Goal: Task Accomplishment & Management: Use online tool/utility

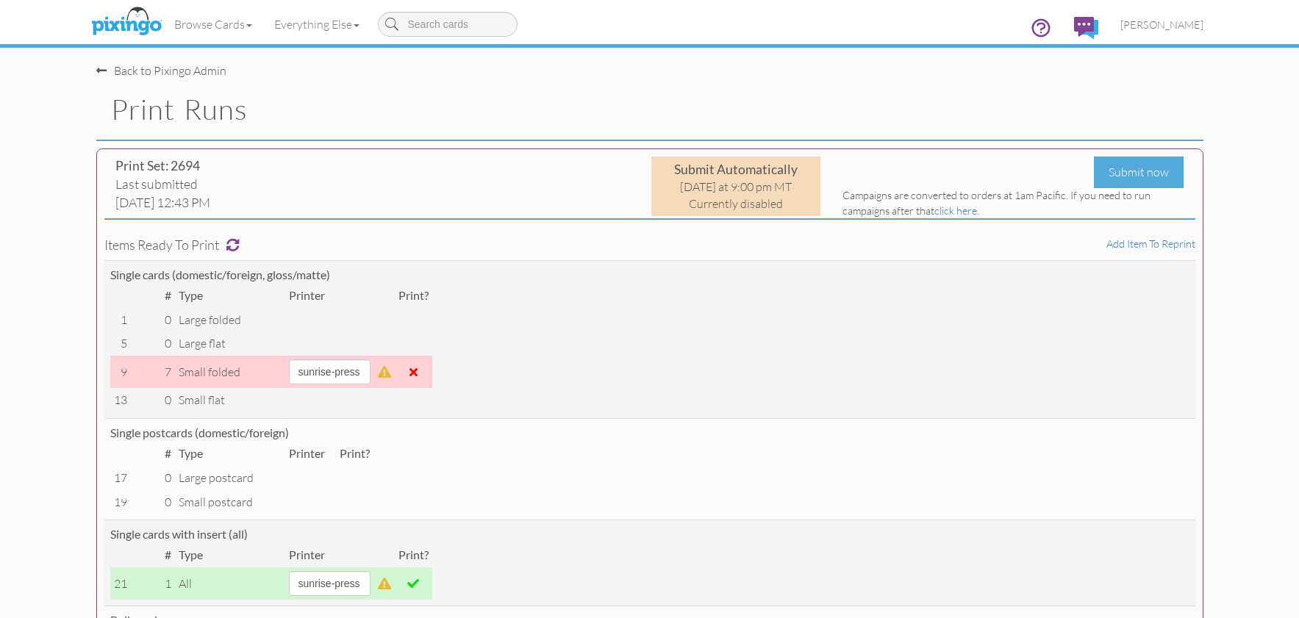
click at [149, 24] on img at bounding box center [126, 22] width 78 height 37
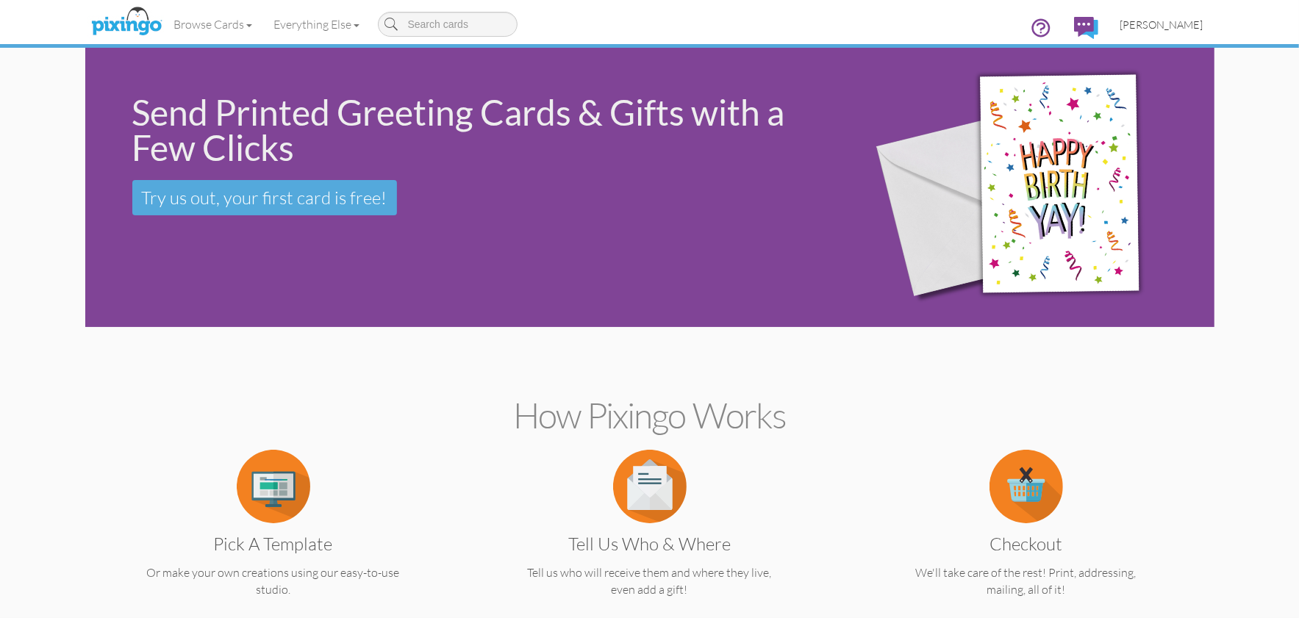
click at [1170, 21] on span "[PERSON_NAME]" at bounding box center [1162, 24] width 83 height 12
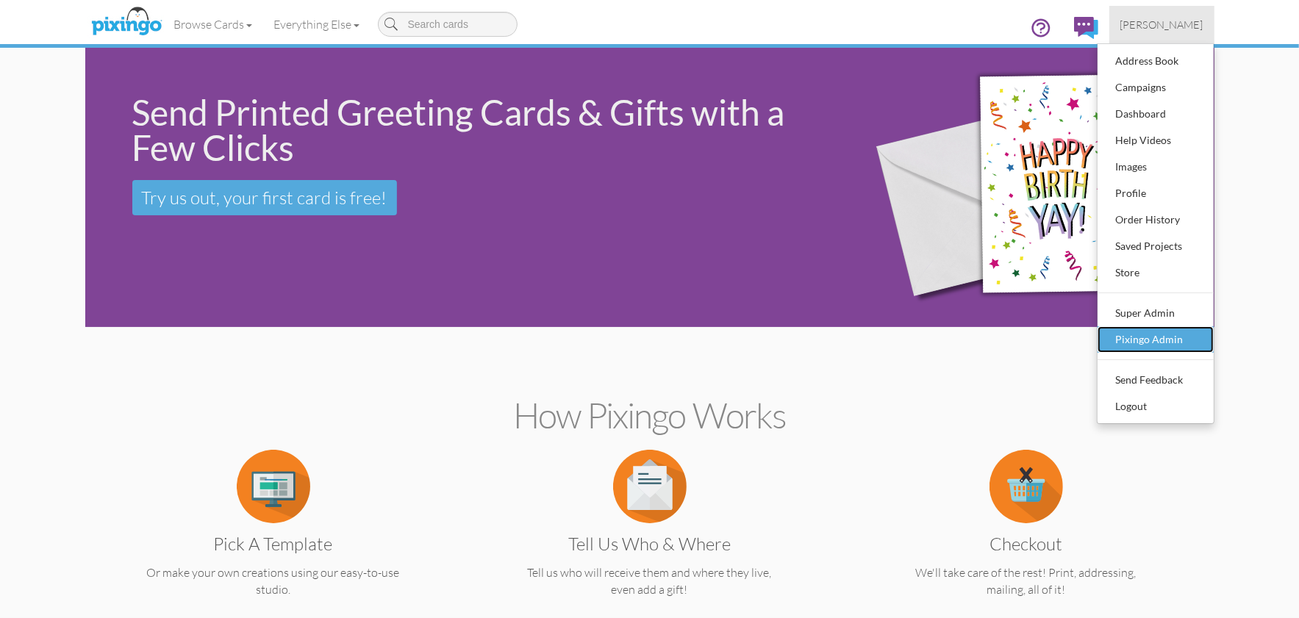
click at [1142, 341] on div "Pixingo Admin" at bounding box center [1155, 340] width 87 height 22
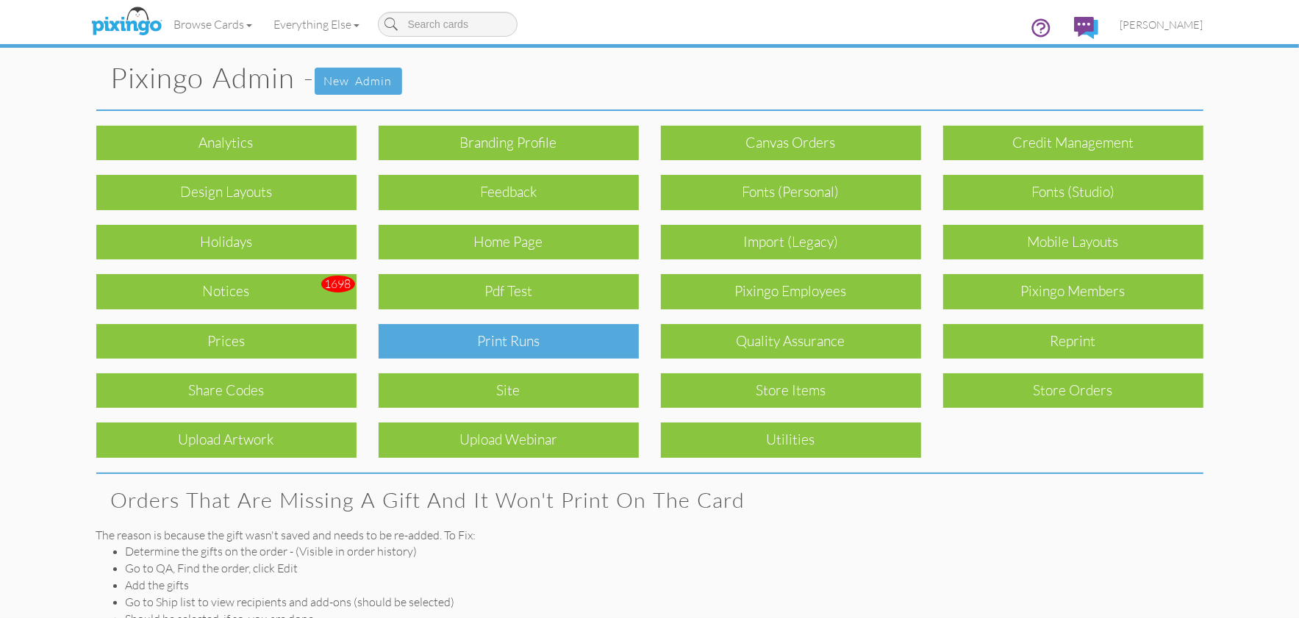
click at [528, 336] on div "Print Runs" at bounding box center [509, 341] width 260 height 35
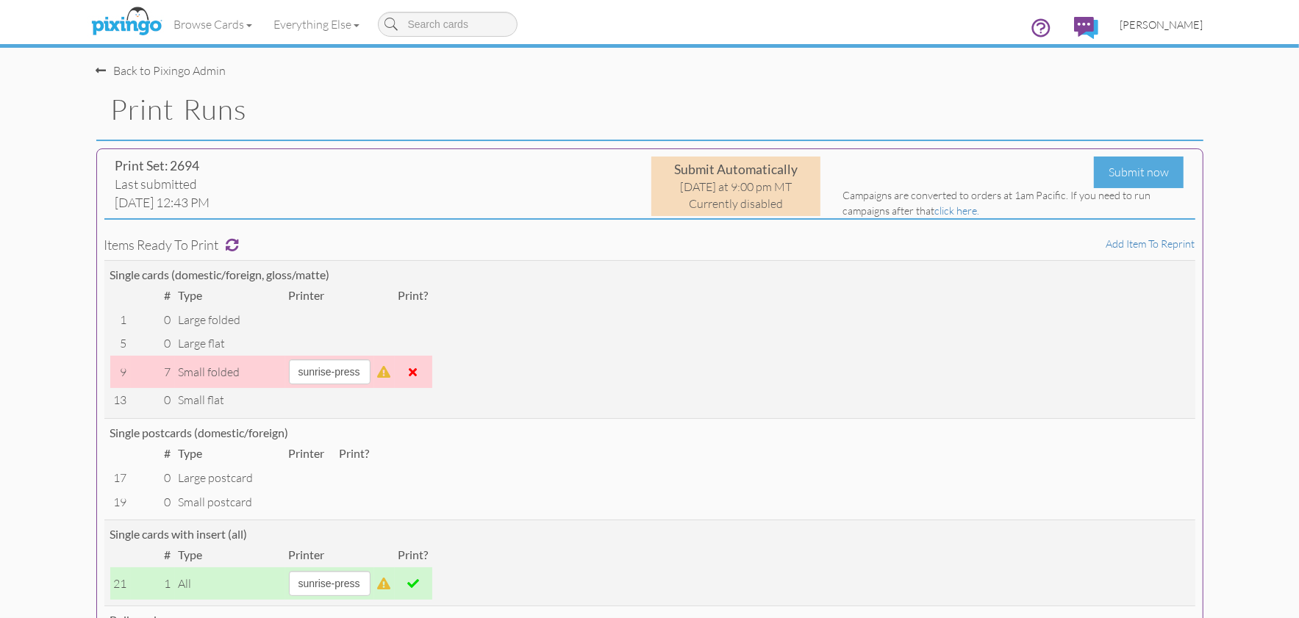
click at [1165, 22] on span "[PERSON_NAME]" at bounding box center [1162, 24] width 83 height 12
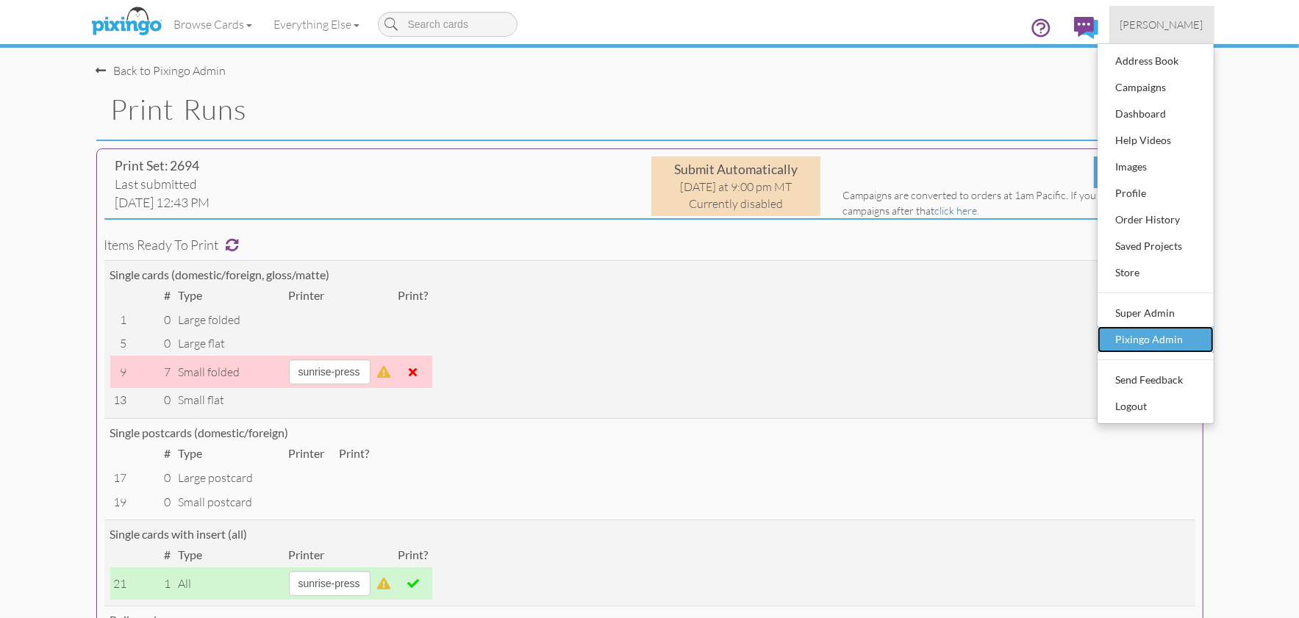
click at [1130, 335] on div "Pixingo Admin" at bounding box center [1155, 340] width 87 height 22
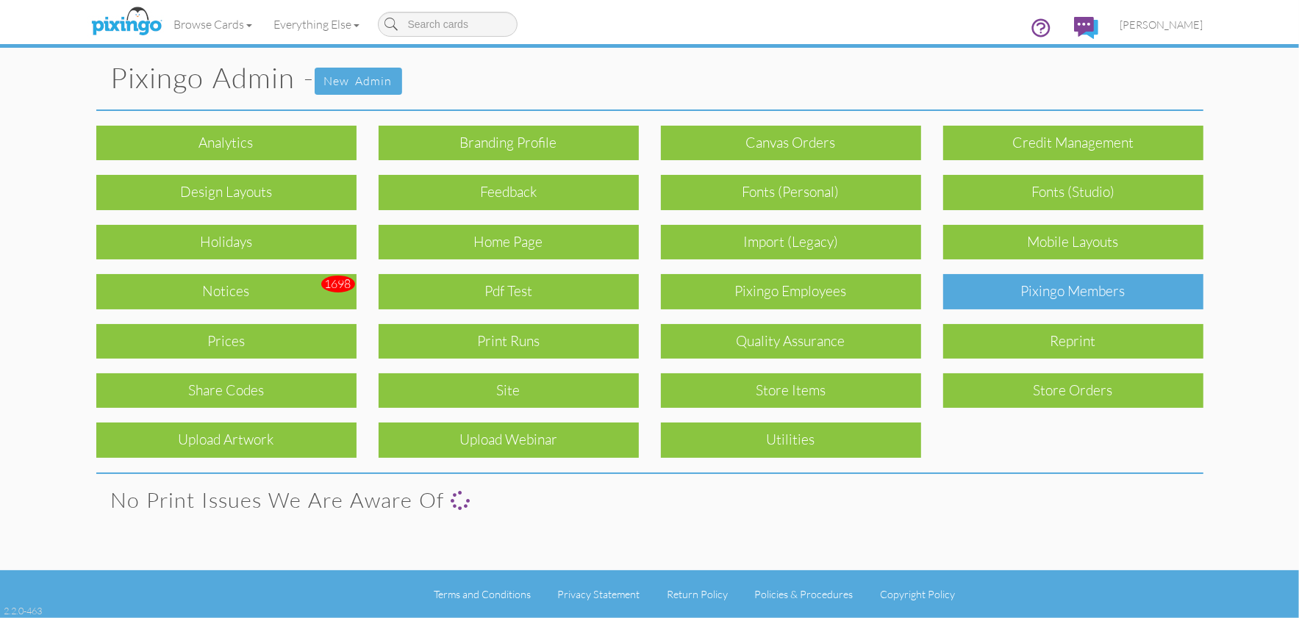
click at [1048, 298] on div "Pixingo Members" at bounding box center [1073, 291] width 260 height 35
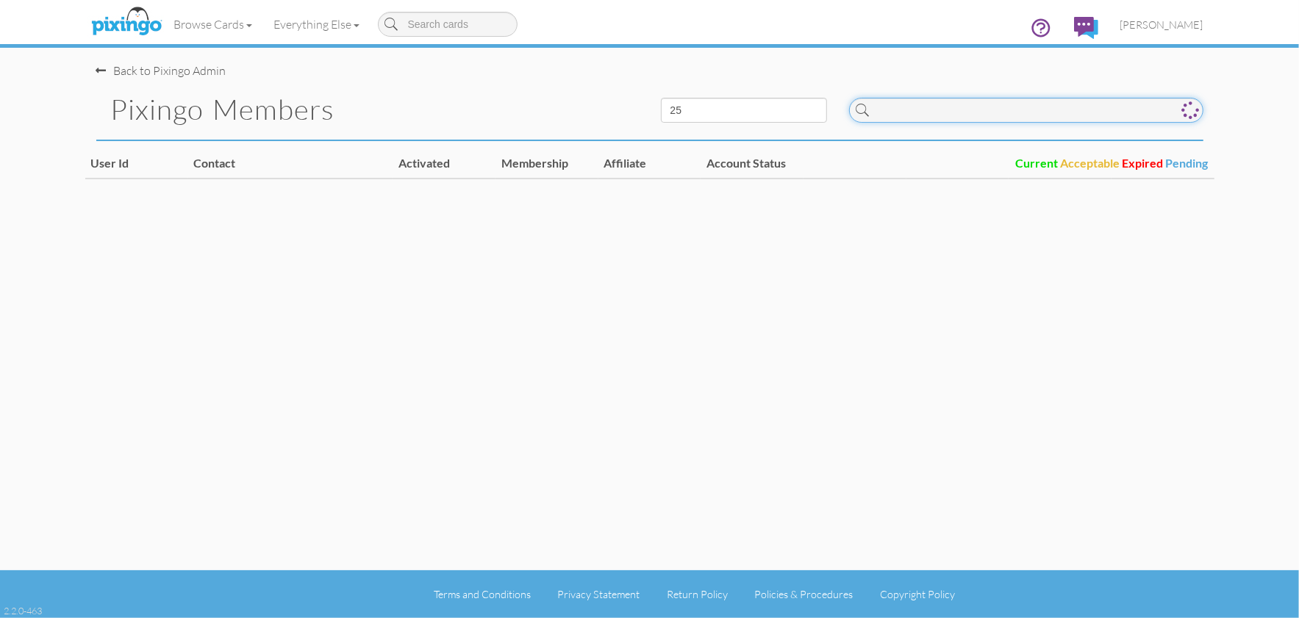
click at [980, 111] on input at bounding box center [1026, 110] width 354 height 25
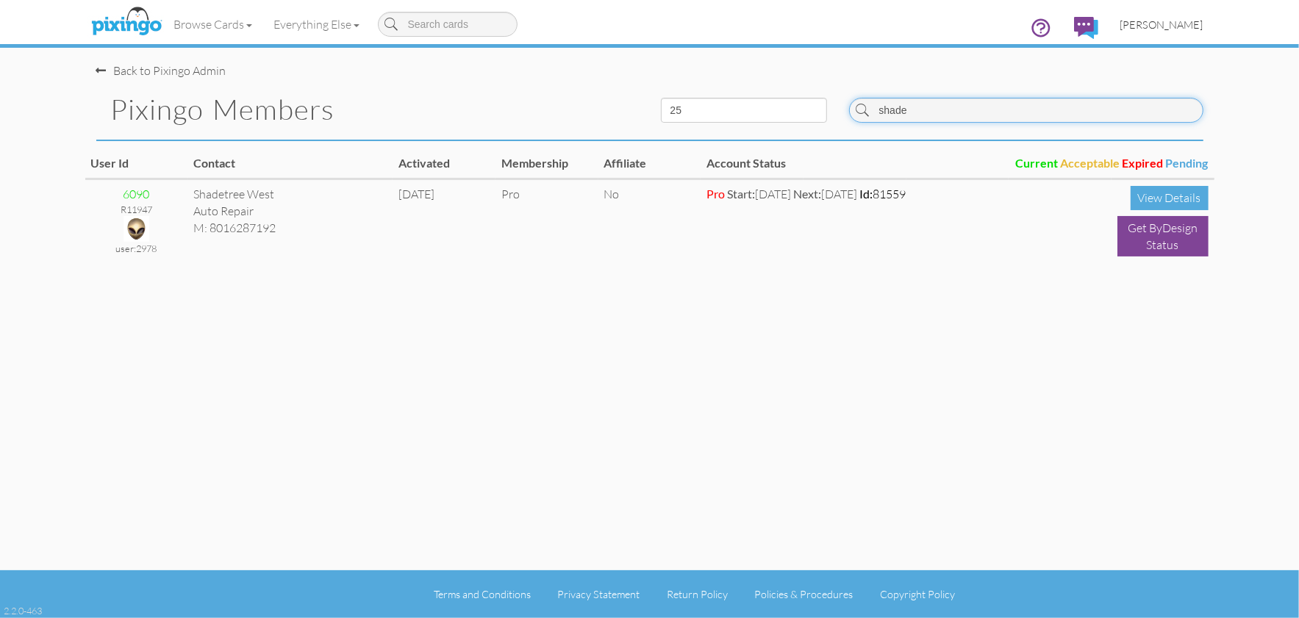
type input "shade"
click at [1169, 27] on span "[PERSON_NAME]" at bounding box center [1162, 24] width 83 height 12
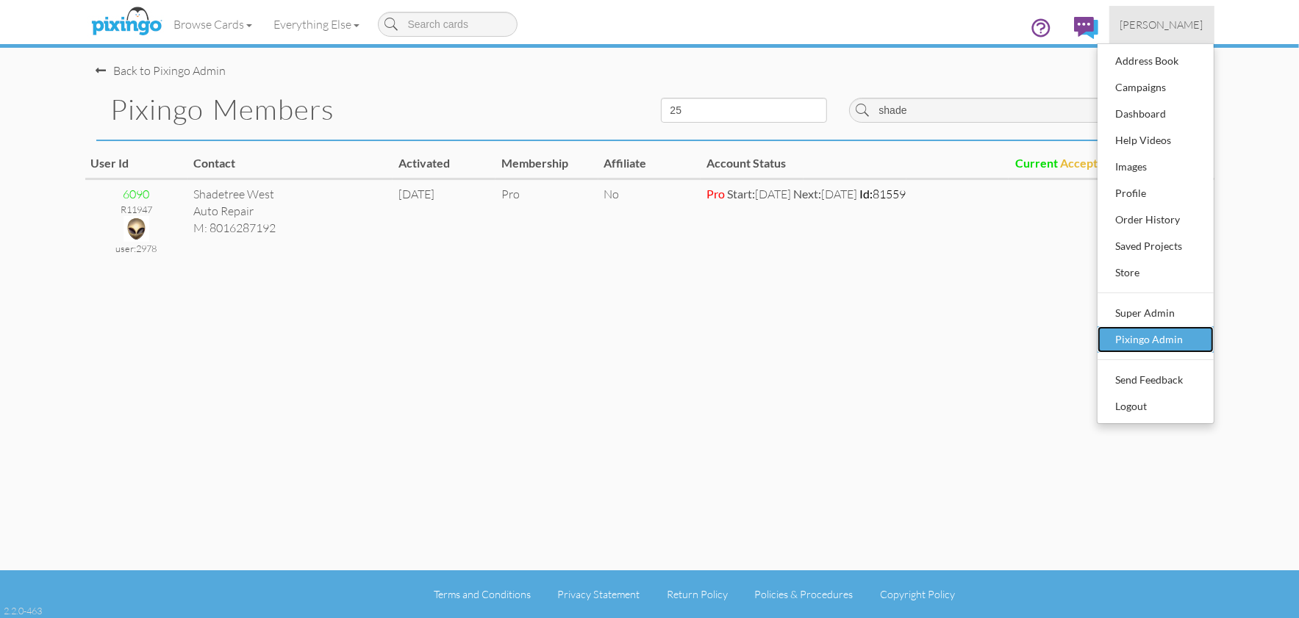
click at [1155, 339] on div "Pixingo Admin" at bounding box center [1155, 340] width 87 height 22
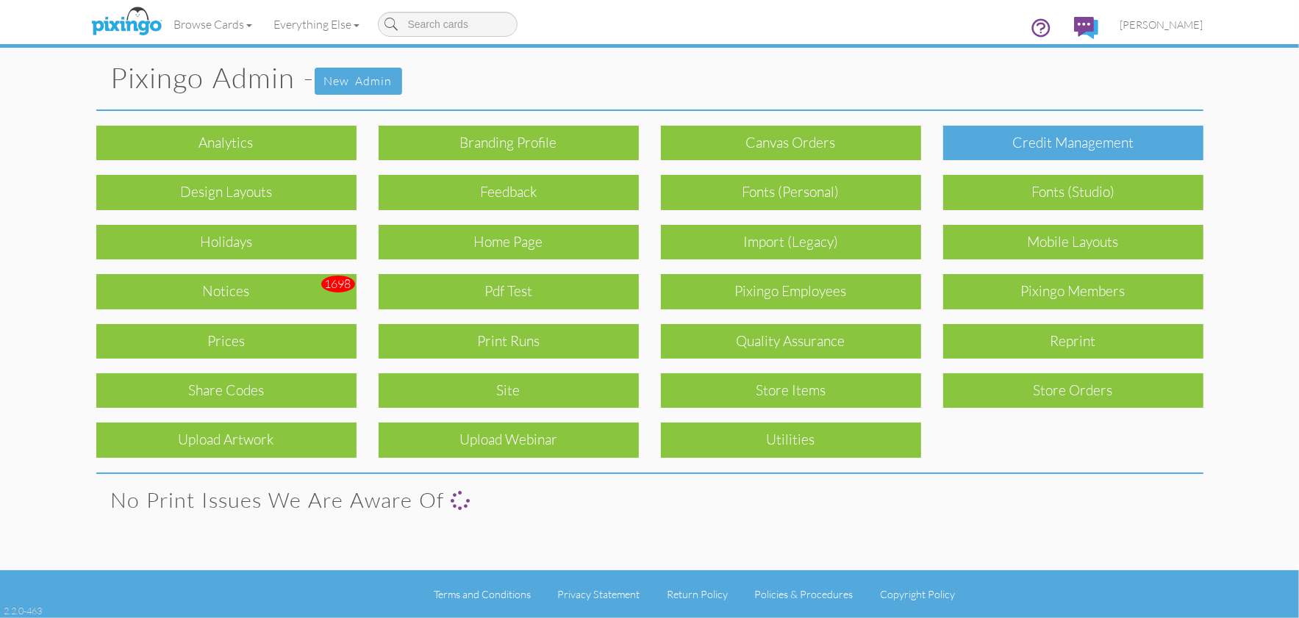
click at [1112, 148] on div "Credit Management" at bounding box center [1073, 143] width 260 height 35
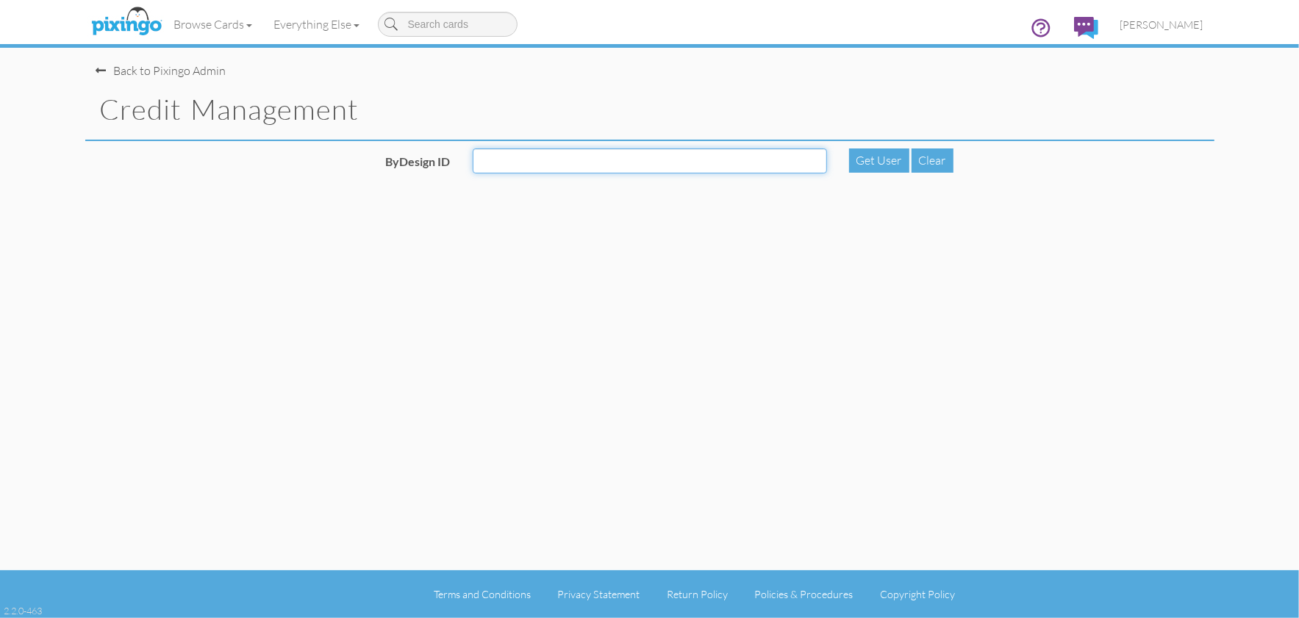
click at [743, 156] on input "ByDesign ID" at bounding box center [650, 161] width 354 height 25
type input "6090"
click at [889, 156] on div "Get User" at bounding box center [879, 161] width 60 height 24
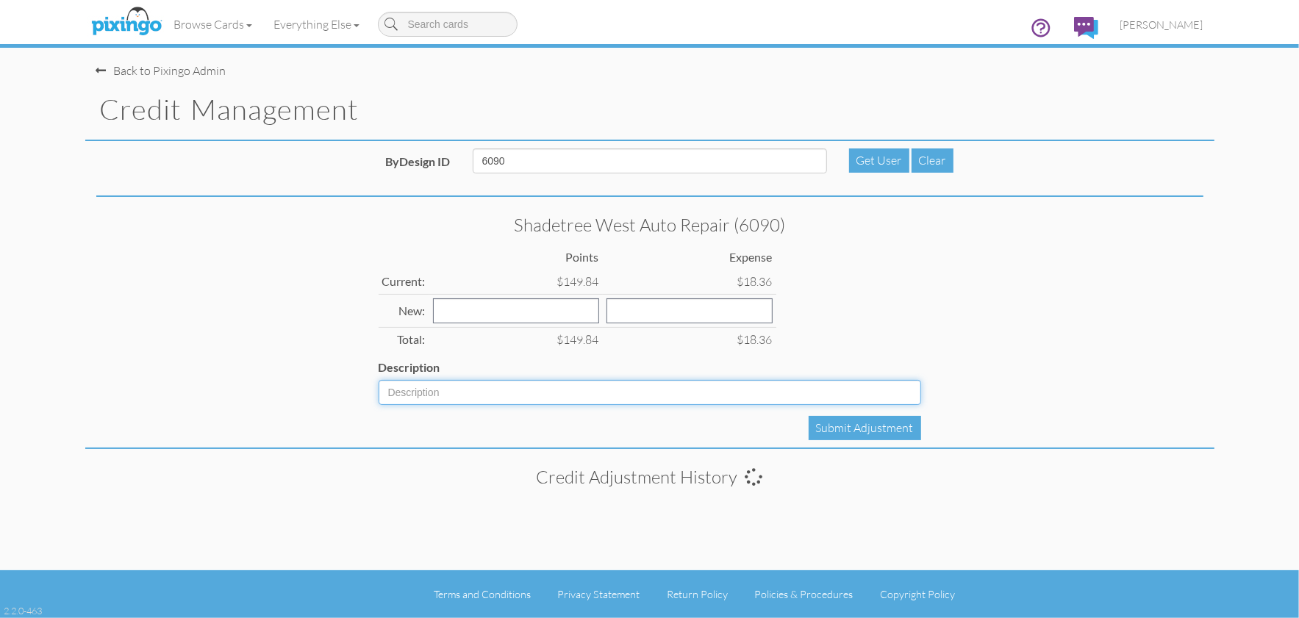
click at [517, 387] on input "Description" at bounding box center [650, 392] width 543 height 25
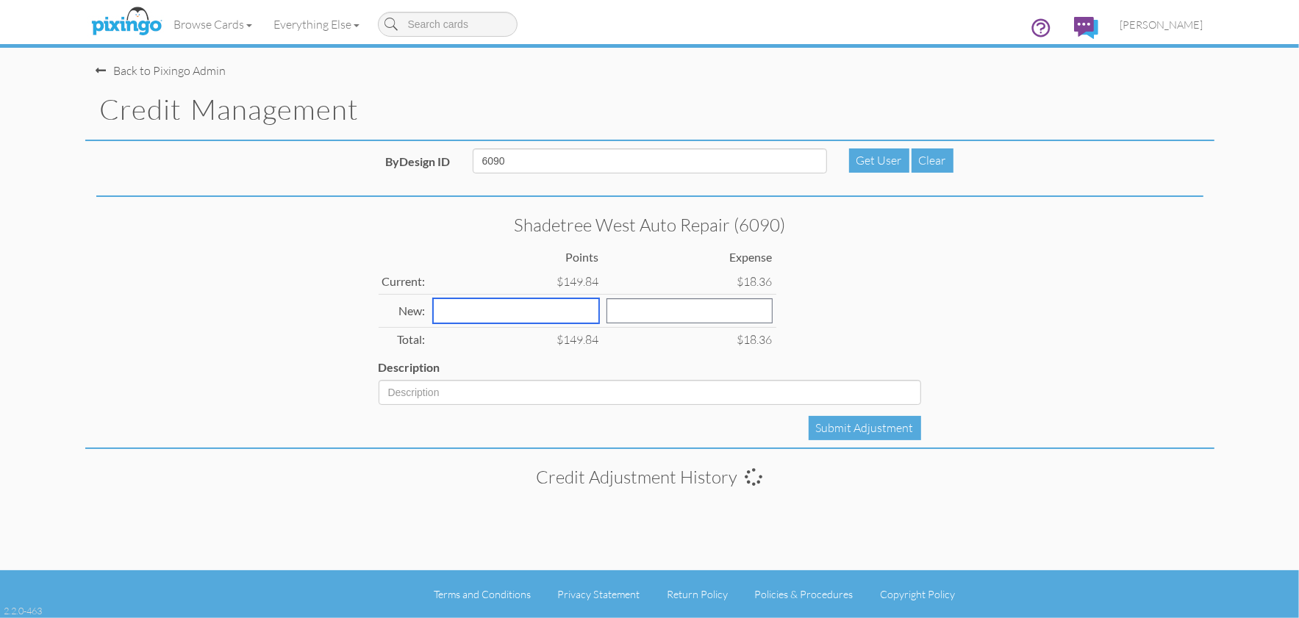
click at [495, 310] on input "number" at bounding box center [516, 311] width 166 height 25
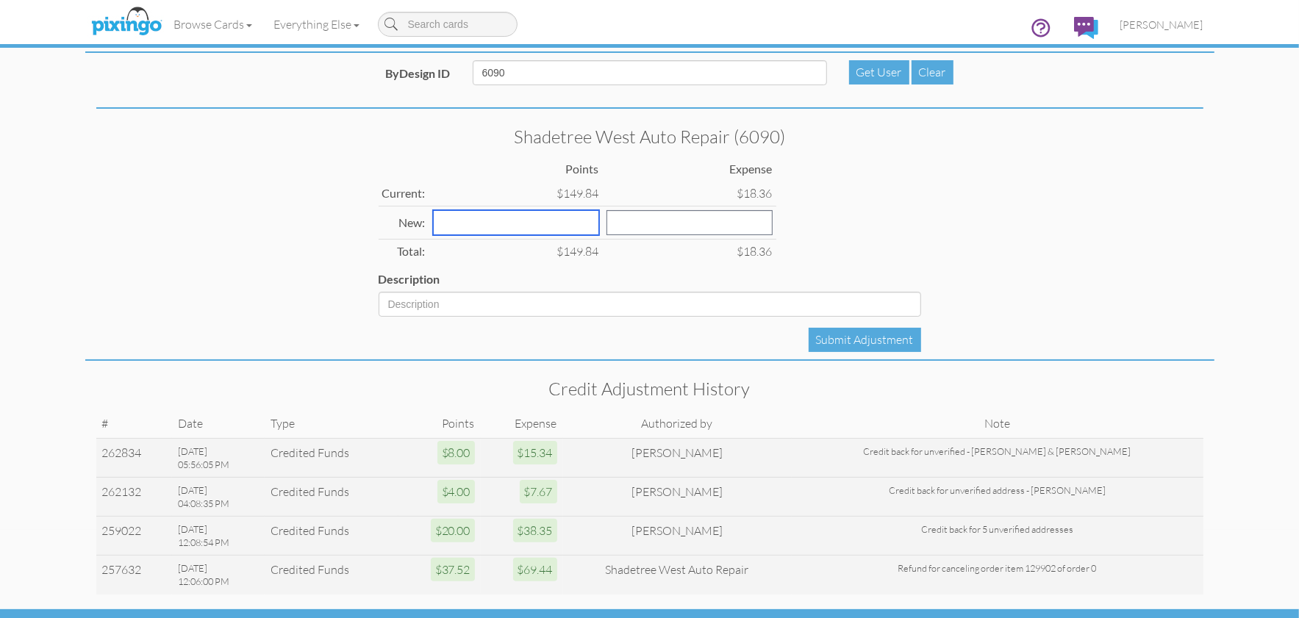
scroll to position [126, 0]
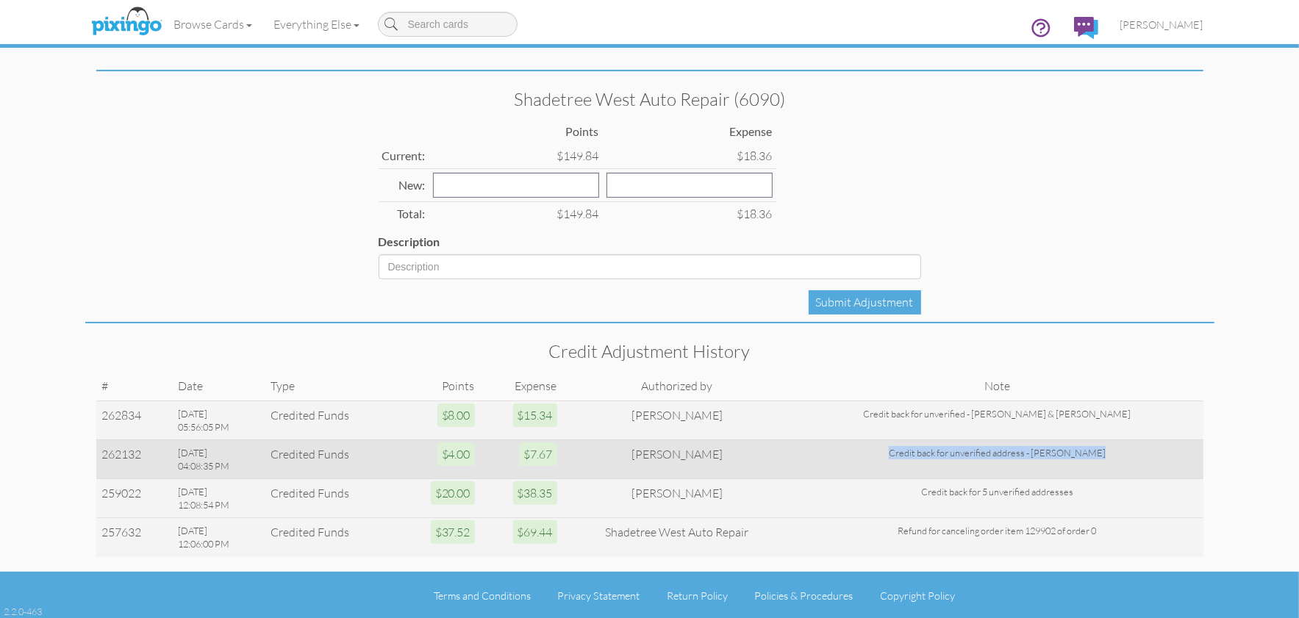
drag, startPoint x: 917, startPoint y: 451, endPoint x: 1099, endPoint y: 454, distance: 182.4
click at [1114, 457] on div "Credit back for unverified address - [PERSON_NAME]" at bounding box center [998, 452] width 400 height 13
copy div "Credit back for unverified address - [PERSON_NAME]"
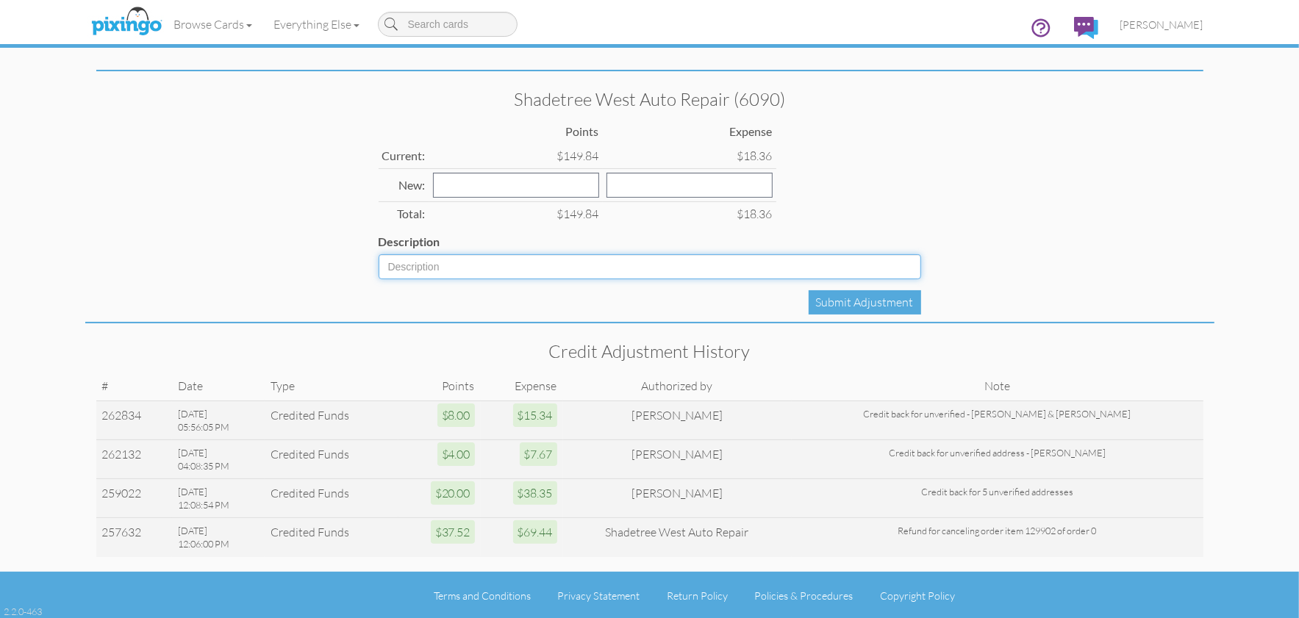
click at [492, 269] on input "Description" at bounding box center [650, 266] width 543 height 25
paste input "Credit back for unverified address - [PERSON_NAME]"
type input "Credit back for unverified address - [PERSON_NAME]"
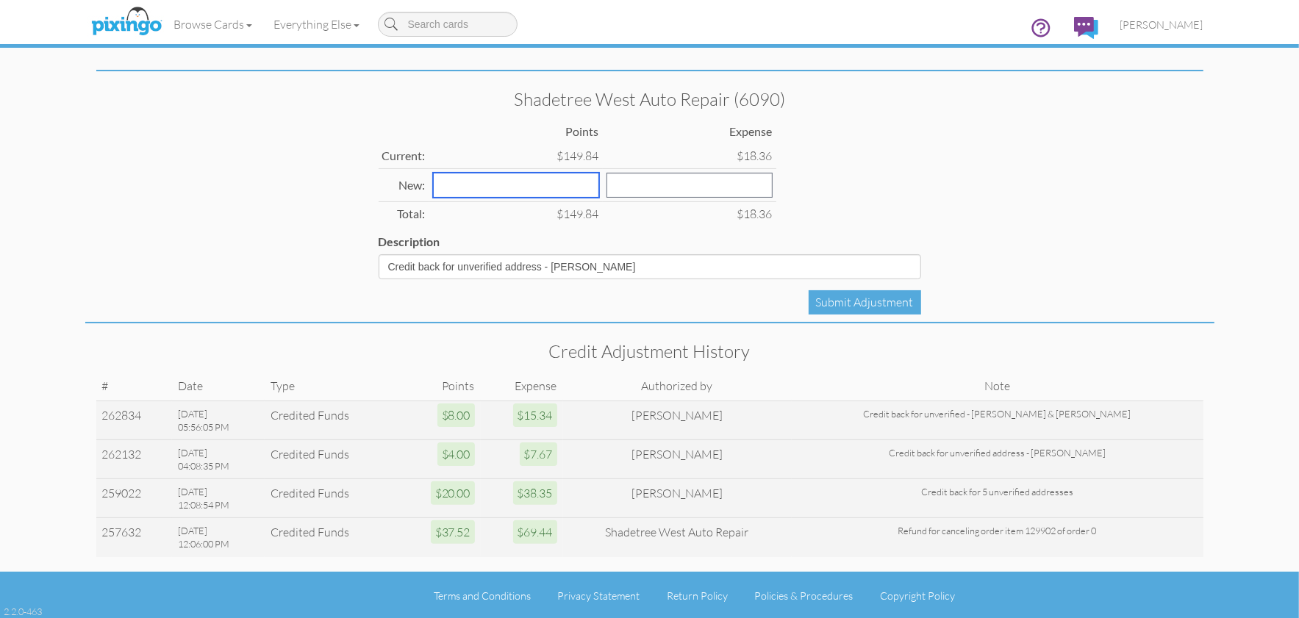
click at [468, 185] on input "number" at bounding box center [516, 185] width 166 height 25
type input "4"
click at [618, 189] on input "number" at bounding box center [690, 185] width 166 height 25
type input "7.67"
drag, startPoint x: 556, startPoint y: 265, endPoint x: 626, endPoint y: 266, distance: 69.9
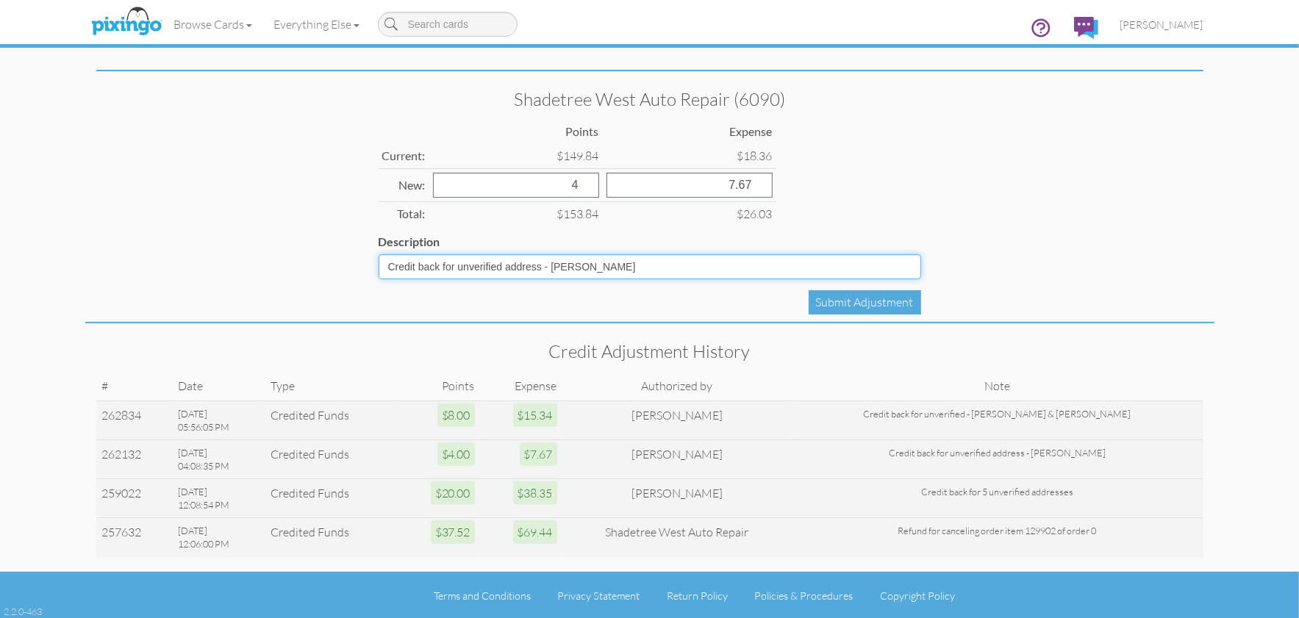
click at [626, 266] on input "Credit back for unverified address - [PERSON_NAME]" at bounding box center [650, 266] width 543 height 25
type input "Credit back for unverified address - [PERSON_NAME]"
click at [863, 301] on div "Submit Adjustment" at bounding box center [865, 302] width 112 height 24
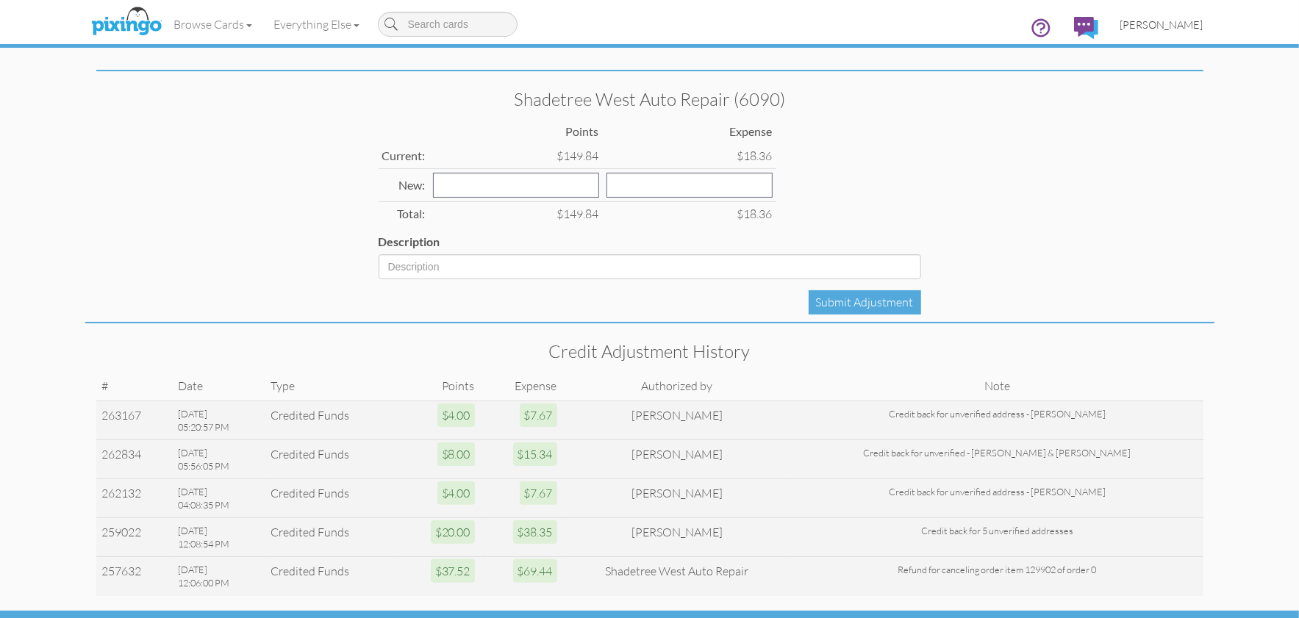
click at [1159, 24] on span "[PERSON_NAME]" at bounding box center [1162, 24] width 83 height 12
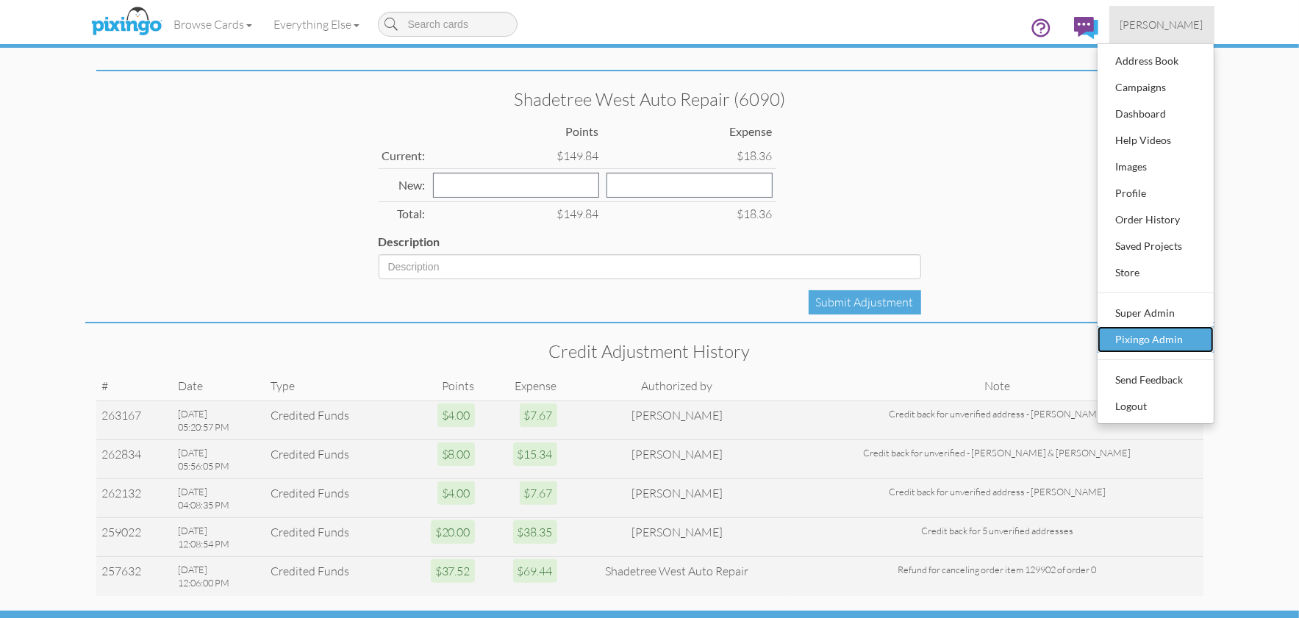
click at [1154, 344] on div "Pixingo Admin" at bounding box center [1155, 340] width 87 height 22
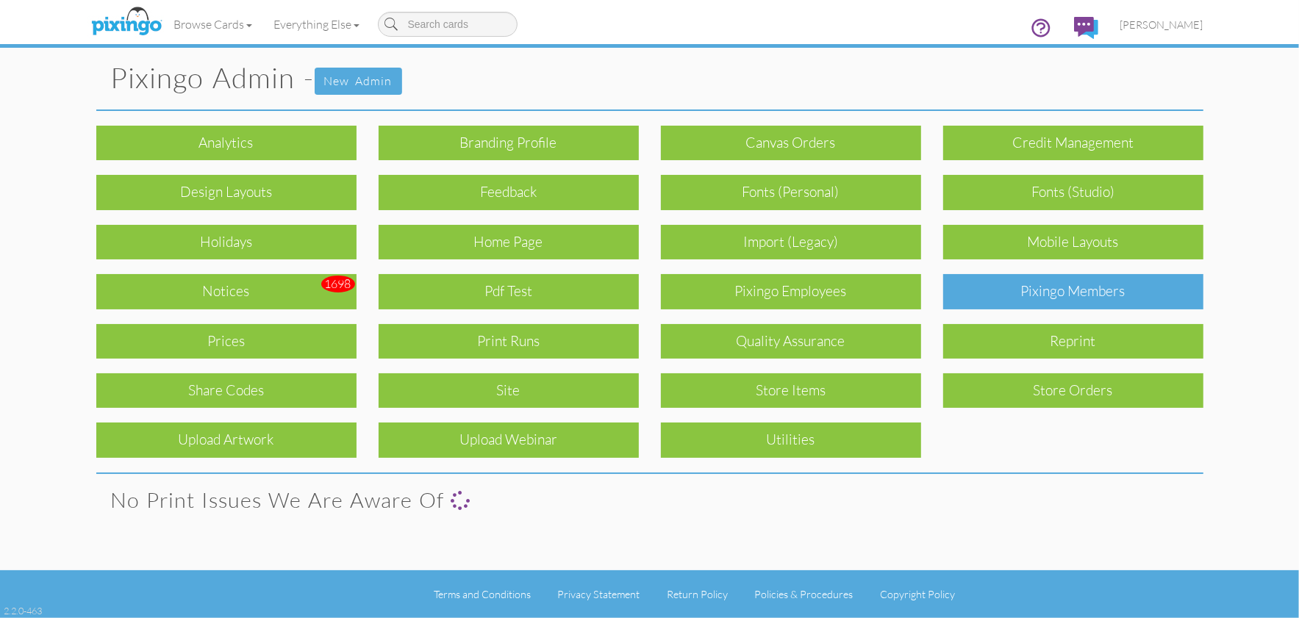
click at [1068, 303] on div "Pixingo Members" at bounding box center [1073, 291] width 260 height 35
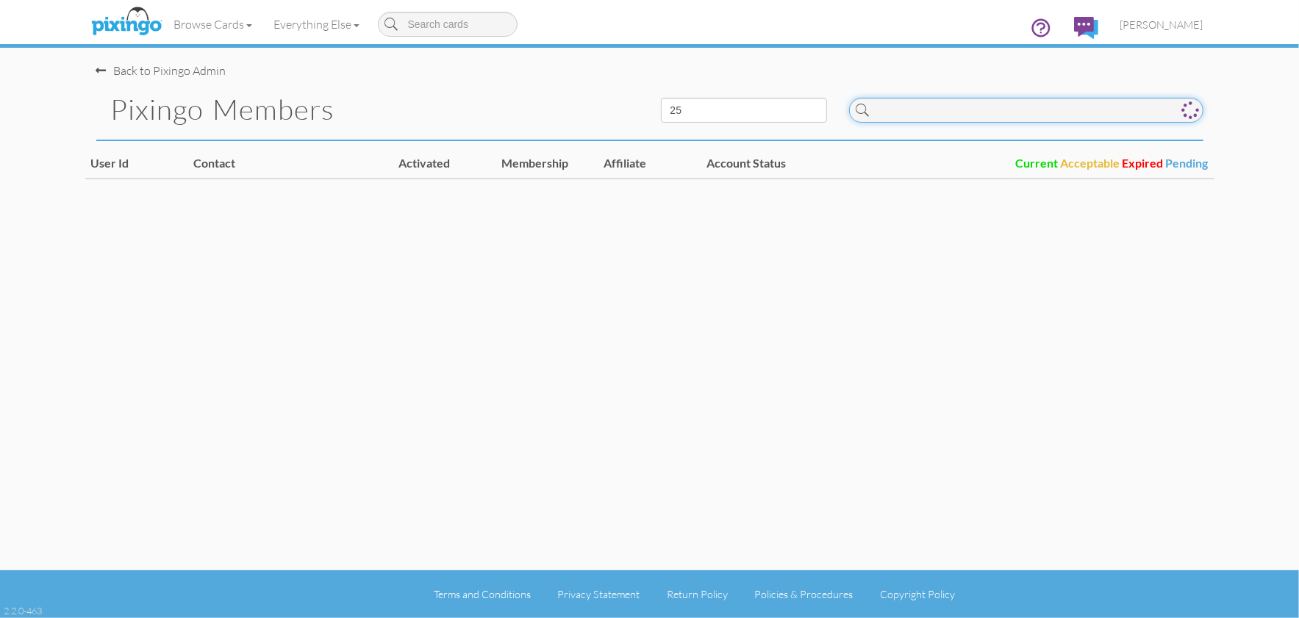
click at [906, 118] on input at bounding box center [1026, 110] width 354 height 25
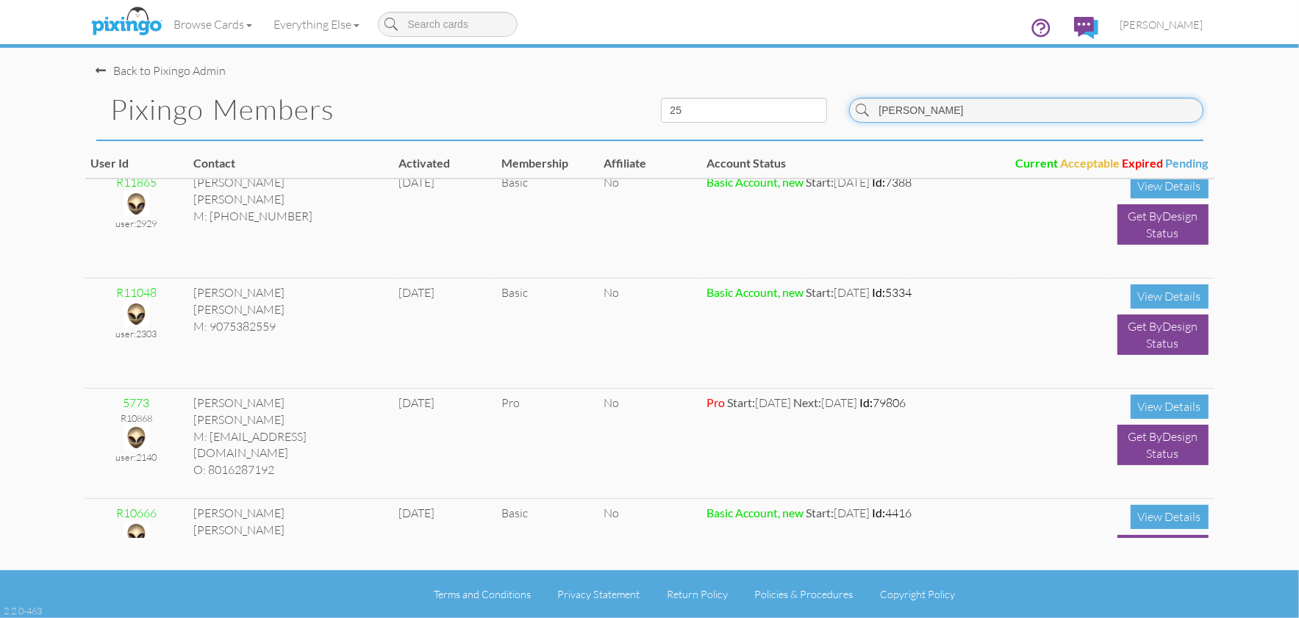
scroll to position [234, 0]
type input "[PERSON_NAME]"
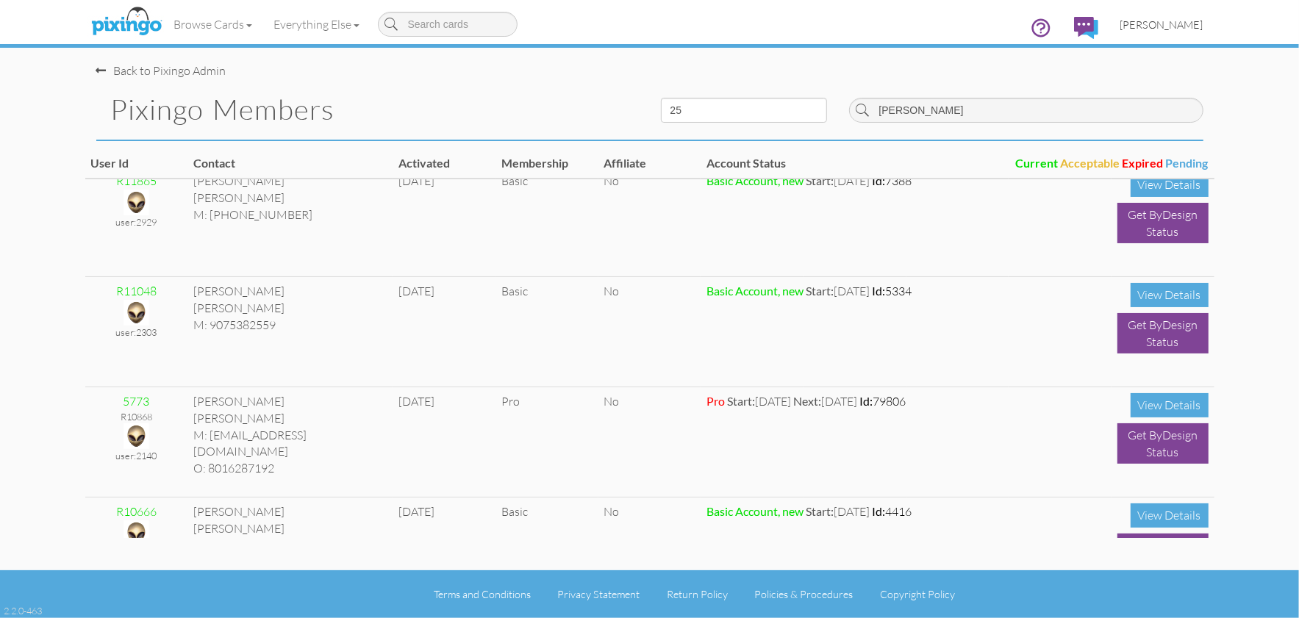
click at [1173, 27] on span "[PERSON_NAME]" at bounding box center [1162, 24] width 83 height 12
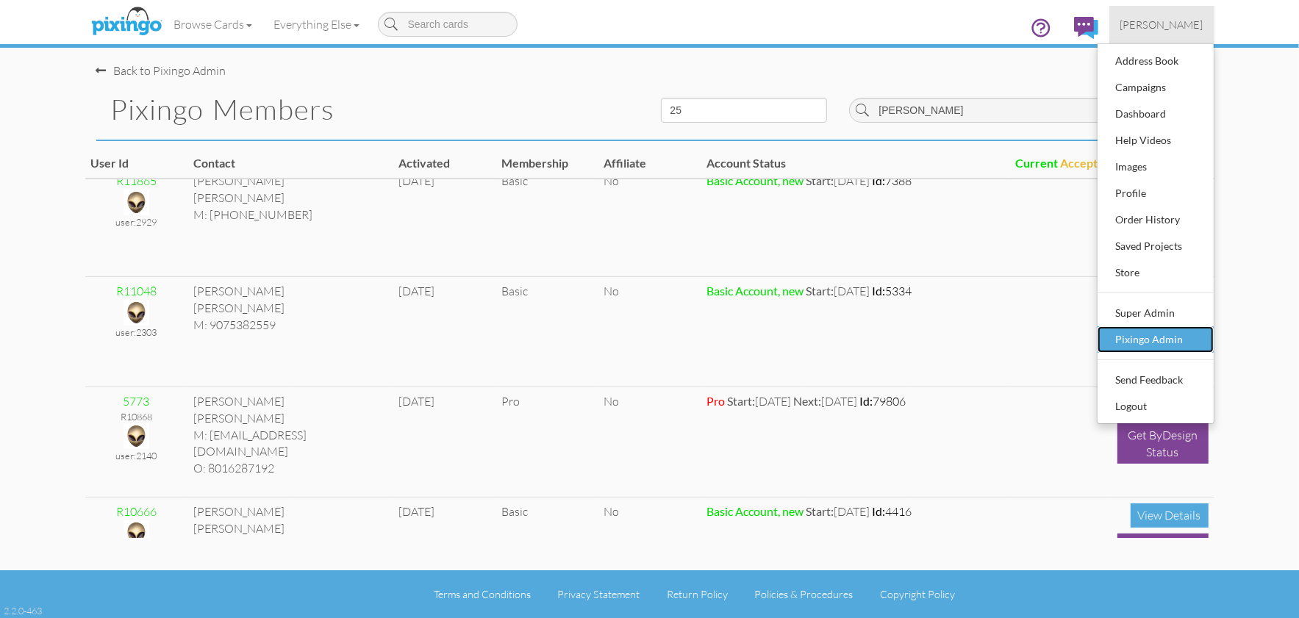
click at [1145, 343] on div "Pixingo Admin" at bounding box center [1155, 340] width 87 height 22
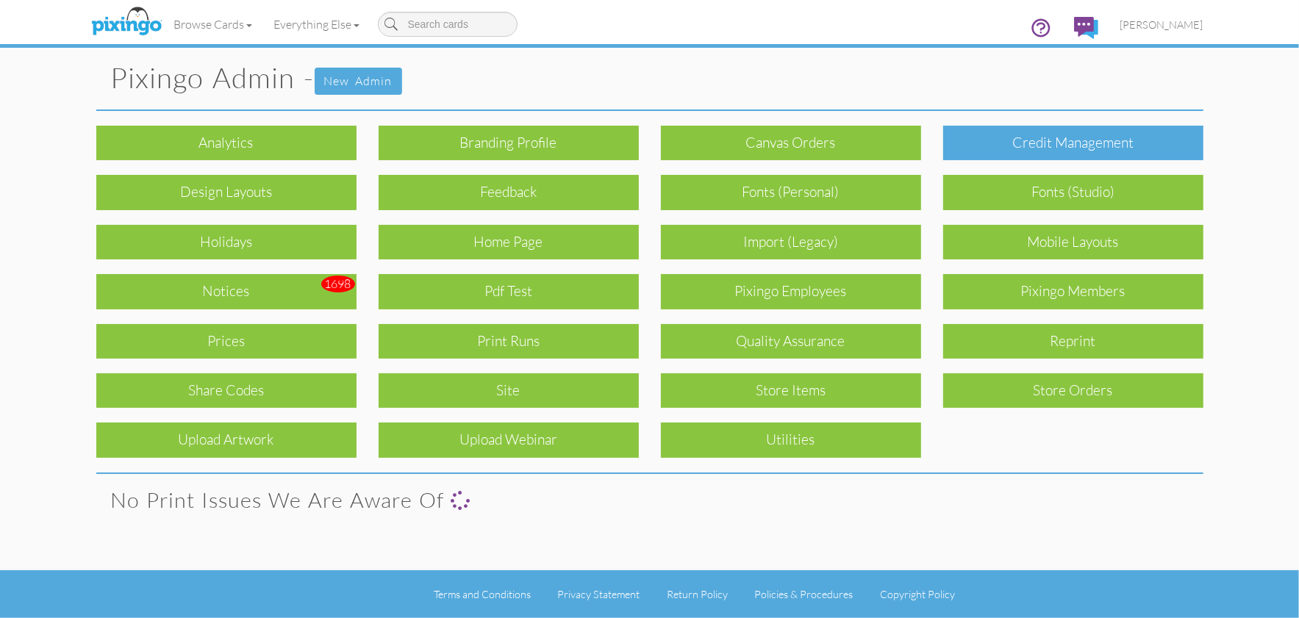
click at [1062, 132] on div "Credit Management" at bounding box center [1073, 143] width 260 height 35
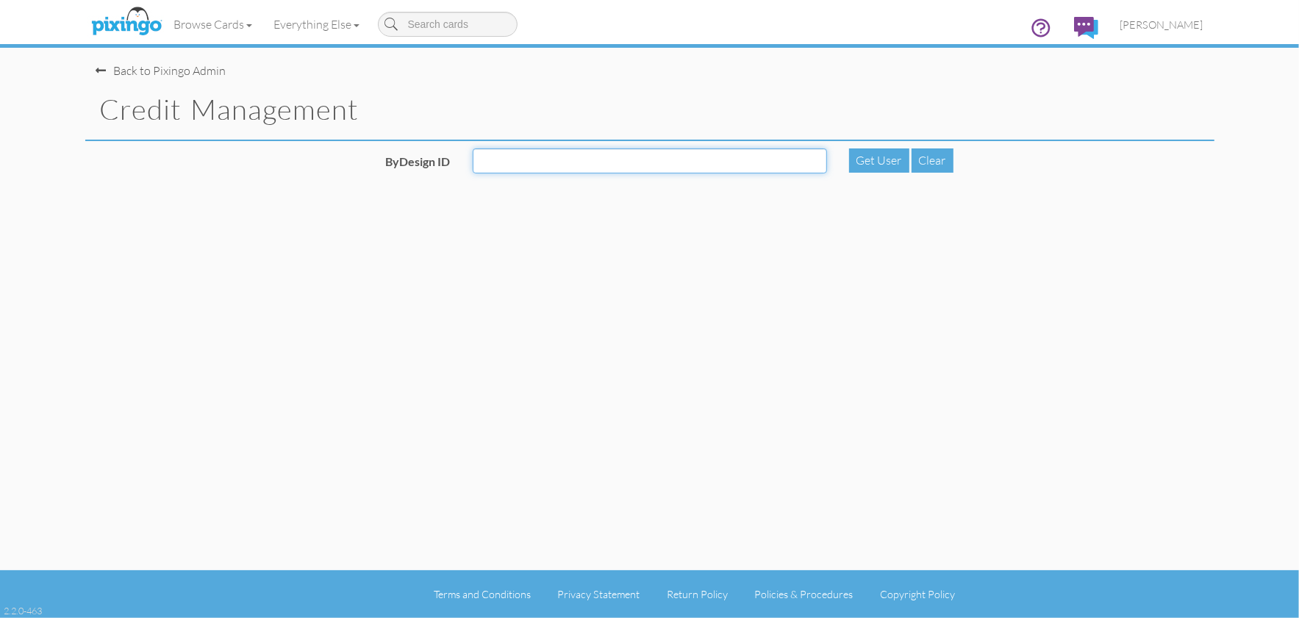
click at [743, 168] on input "ByDesign ID" at bounding box center [650, 161] width 354 height 25
type input "5773"
click at [882, 159] on div "Get User" at bounding box center [879, 161] width 60 height 24
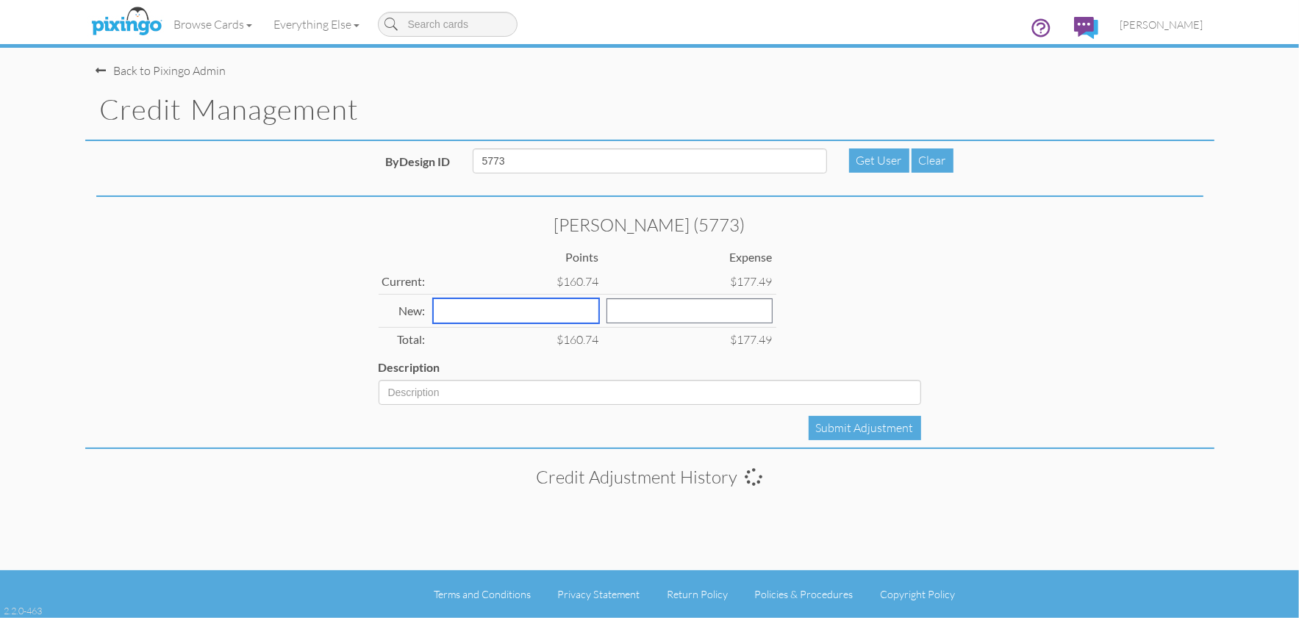
click at [535, 318] on input "number" at bounding box center [516, 311] width 166 height 25
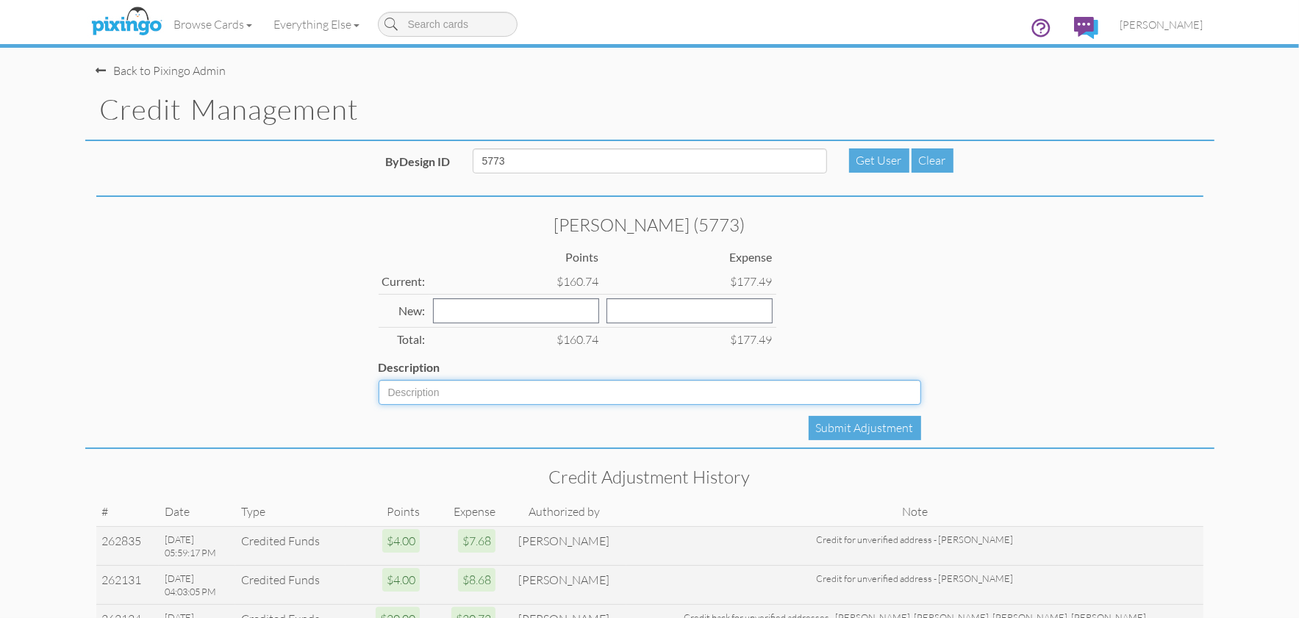
click at [486, 394] on input "Description" at bounding box center [650, 392] width 543 height 25
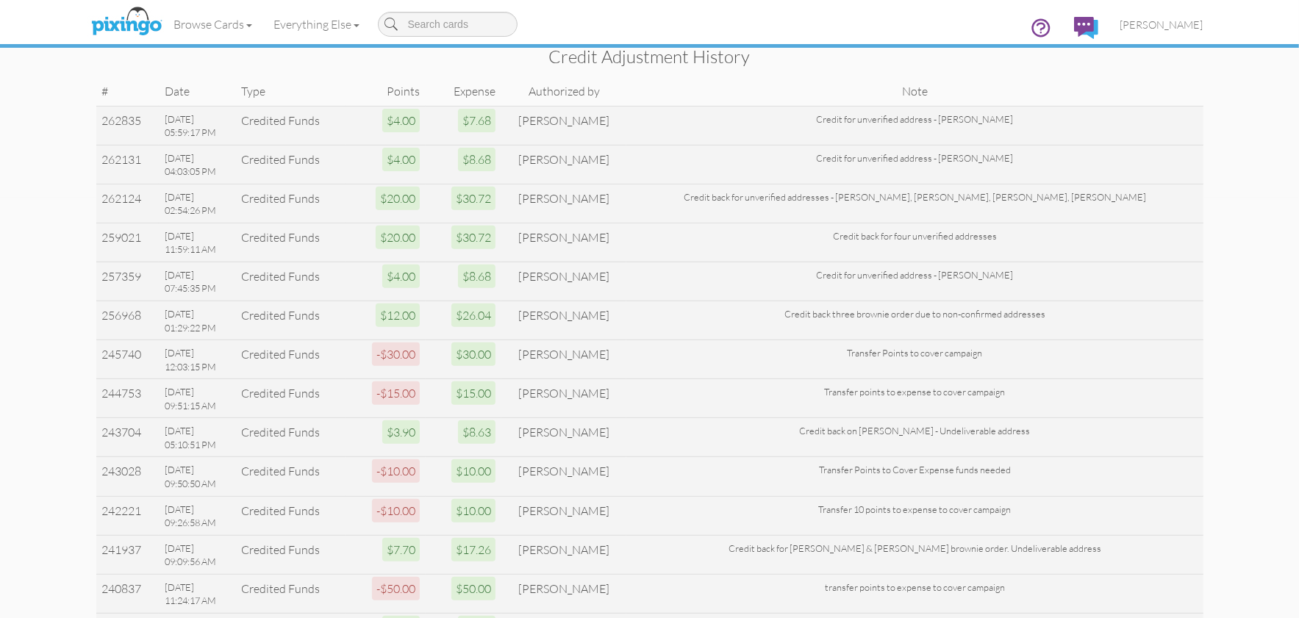
scroll to position [424, 0]
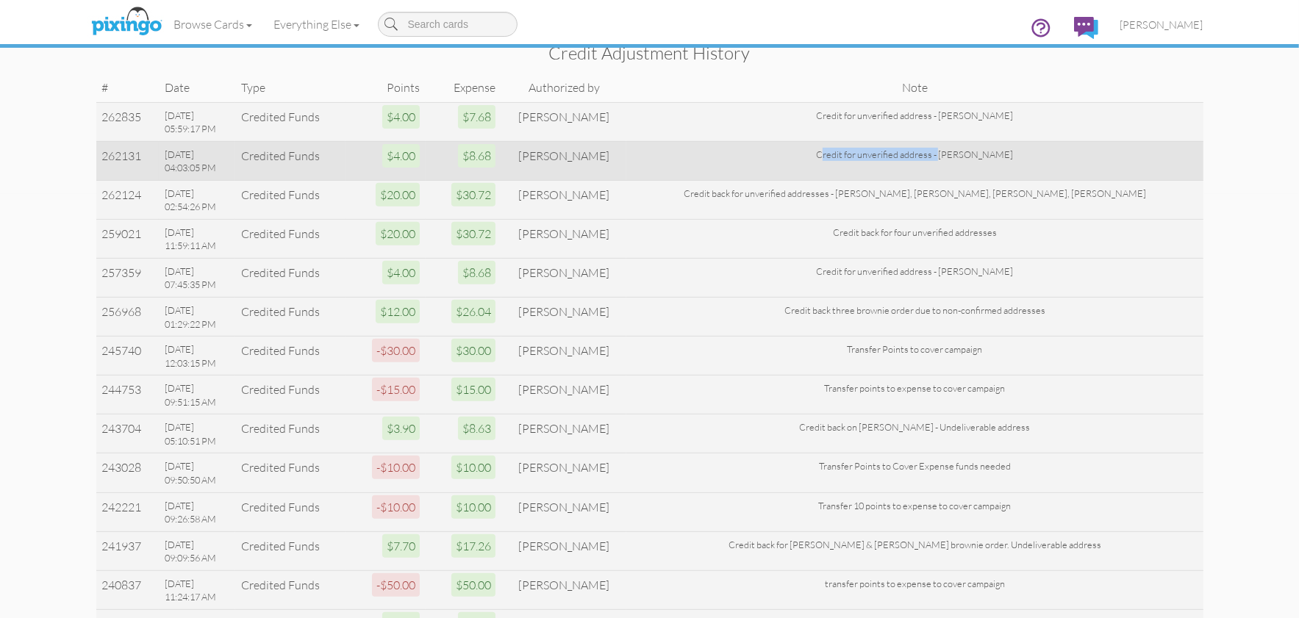
drag, startPoint x: 862, startPoint y: 153, endPoint x: 962, endPoint y: 160, distance: 100.2
click at [979, 158] on div "Credit for unverified address - [PERSON_NAME]" at bounding box center [914, 154] width 565 height 13
drag, startPoint x: 860, startPoint y: 154, endPoint x: 1028, endPoint y: 155, distance: 168.4
click at [1037, 154] on div "Credit for unverified address - [PERSON_NAME]" at bounding box center [914, 154] width 565 height 13
copy div "Credit for unverified address - [PERSON_NAME]"
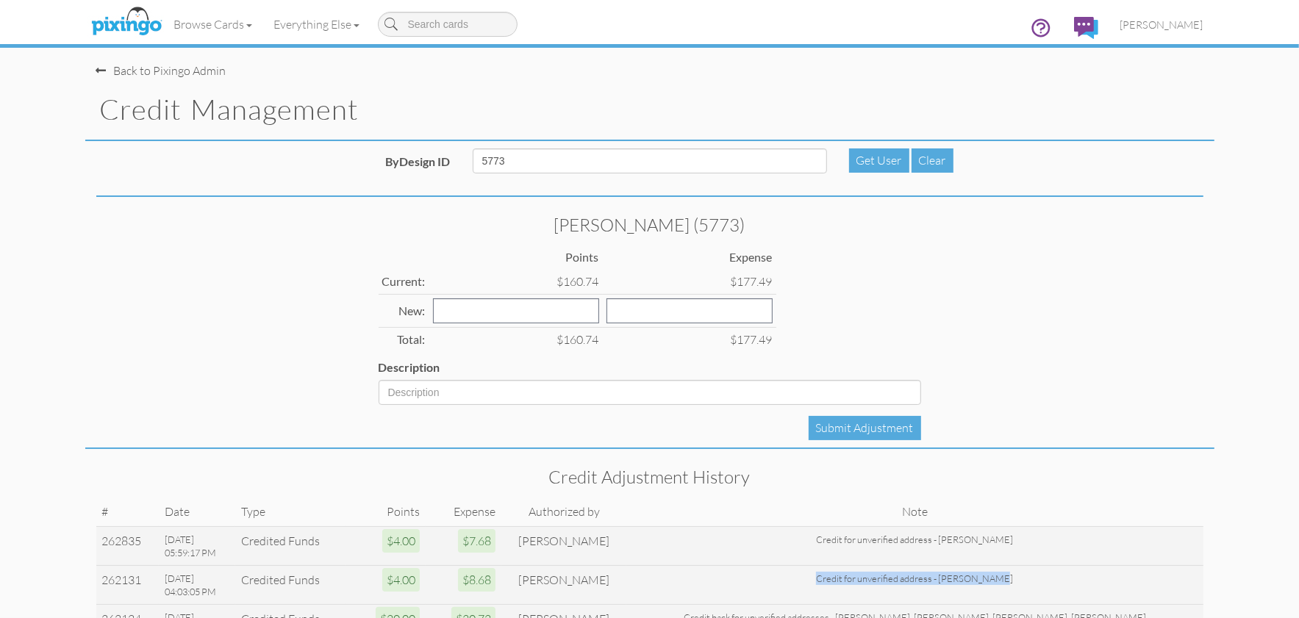
scroll to position [4, 0]
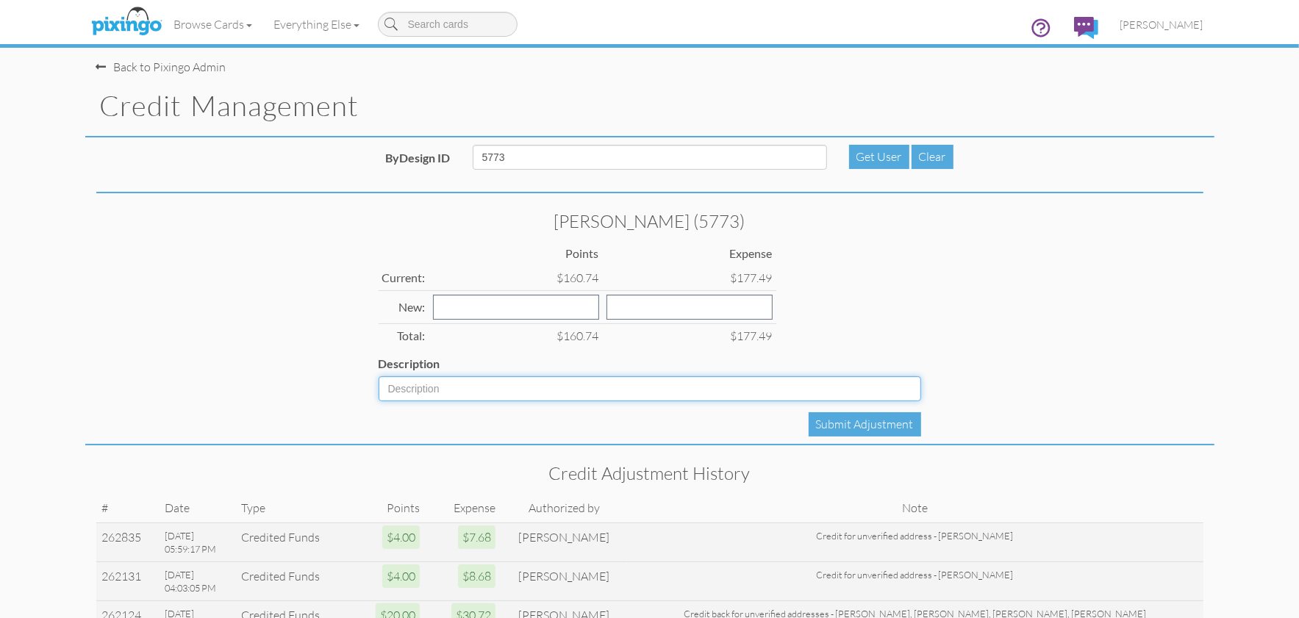
click at [536, 383] on input "Description" at bounding box center [650, 388] width 543 height 25
paste input "Credit for unverified address - [PERSON_NAME]"
type input "Credit for unverified address - [PERSON_NAME]"
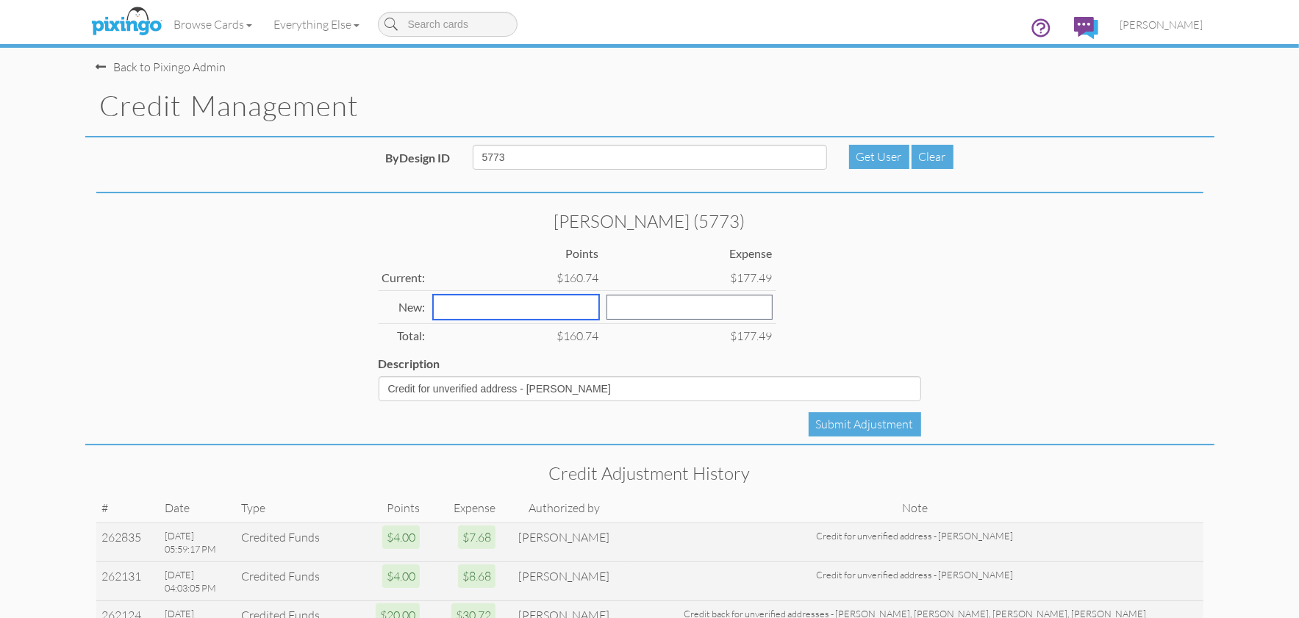
click at [504, 308] on input "number" at bounding box center [516, 307] width 166 height 25
type input "4"
click at [607, 310] on input "number" at bounding box center [690, 307] width 166 height 25
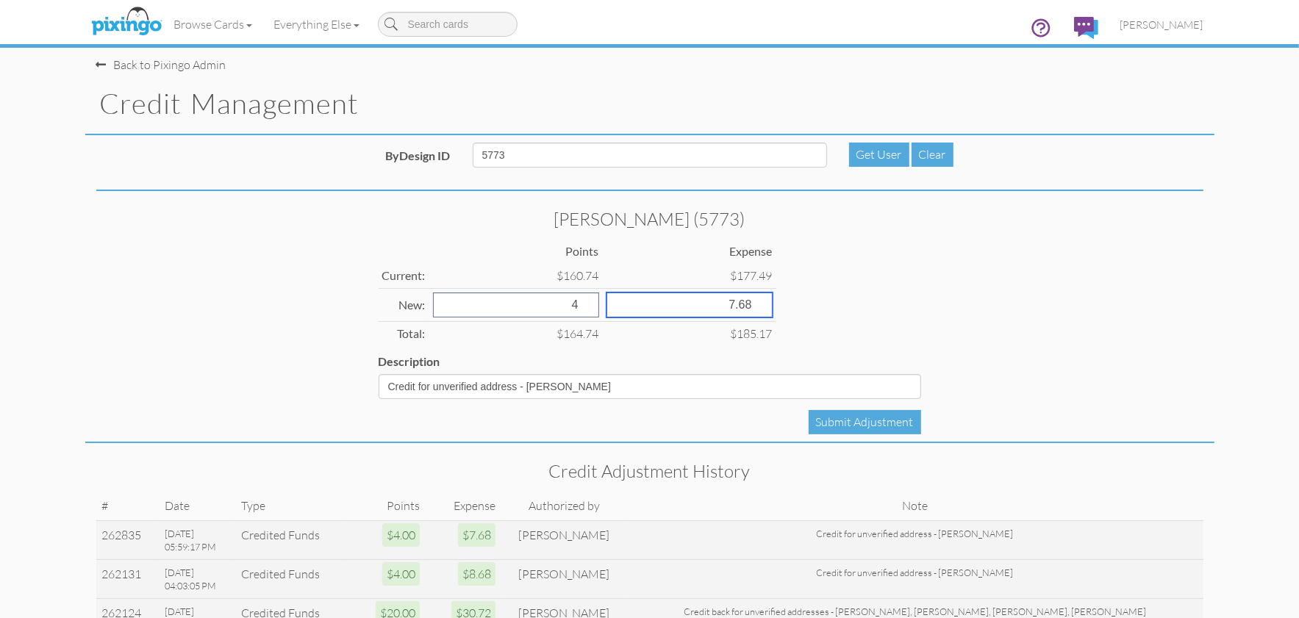
scroll to position [0, 0]
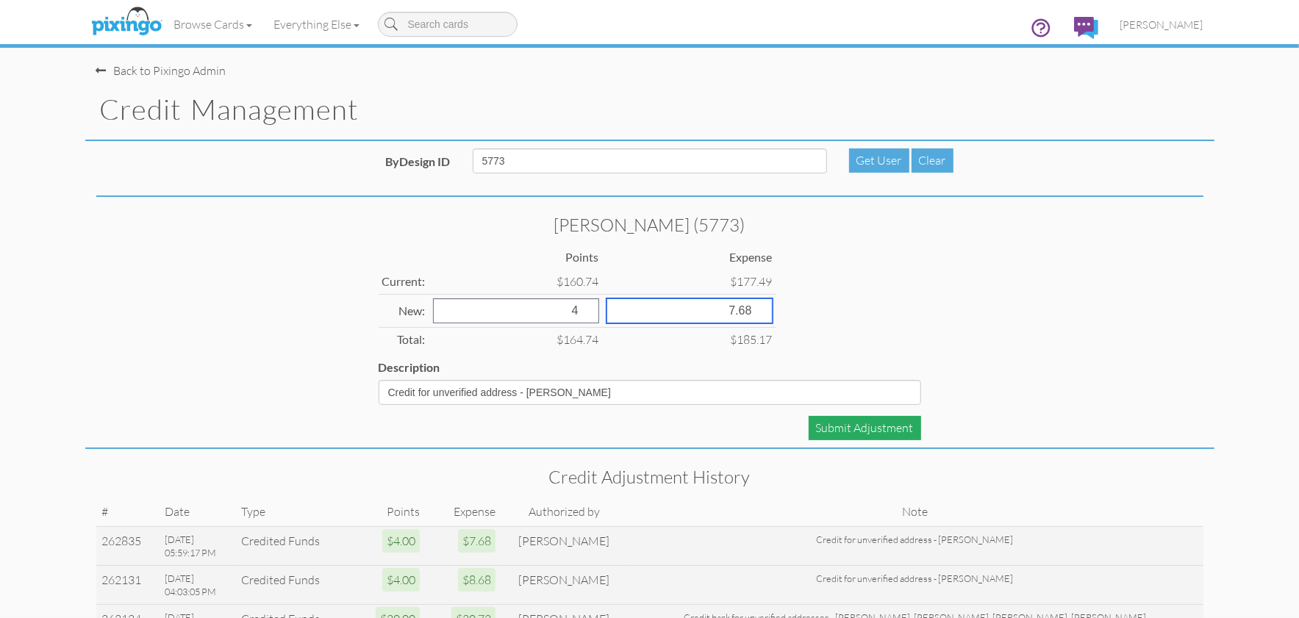
type input "7.68"
click at [874, 429] on div "Submit Adjustment" at bounding box center [865, 428] width 112 height 24
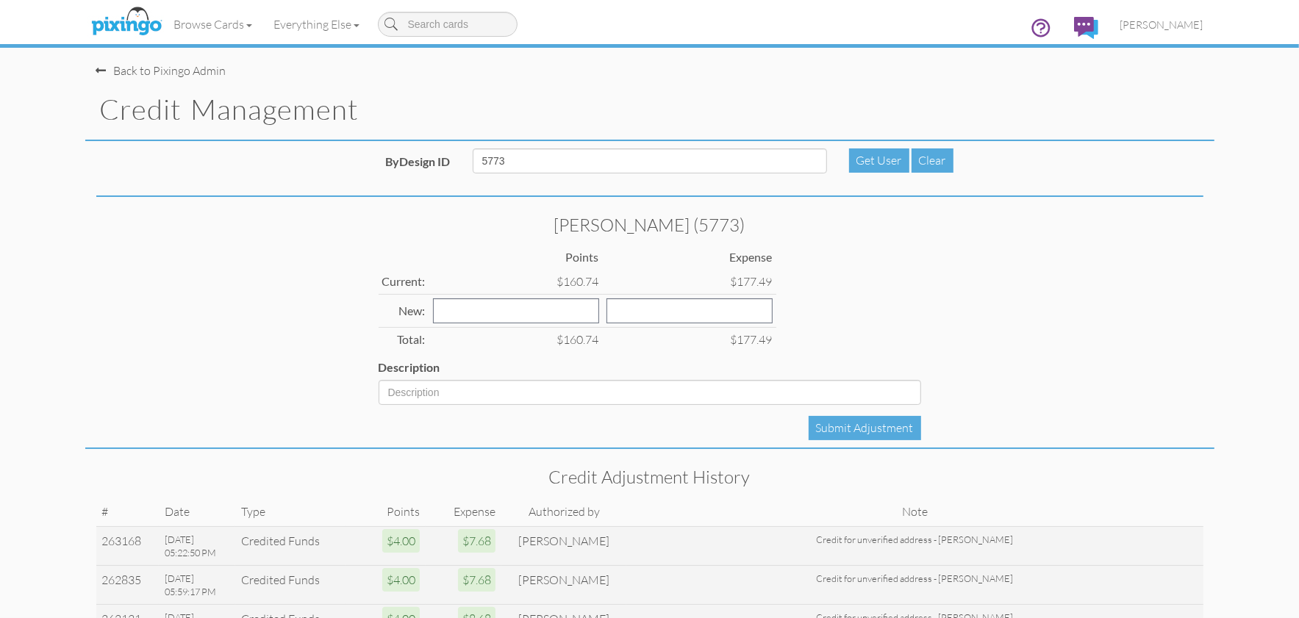
click at [268, 209] on div "[PERSON_NAME] (5773) Points Expense Current: $160.74 $177.49 New: Total: $160.7…" at bounding box center [649, 326] width 1129 height 245
